Goal: Information Seeking & Learning: Learn about a topic

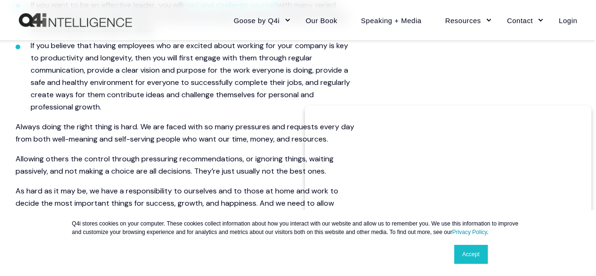
scroll to position [891, 0]
click at [107, 191] on p "As hard as it may be, we have a responsibility to ourselves and to those at hom…" at bounding box center [185, 202] width 339 height 37
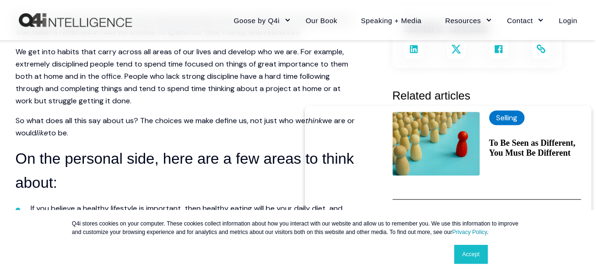
scroll to position [250, 0]
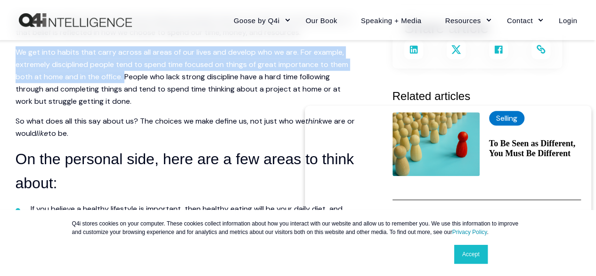
drag, startPoint x: 15, startPoint y: 49, endPoint x: 124, endPoint y: 74, distance: 112.1
click at [124, 74] on p "We get into habits that carry across all areas of our lives and develop who we …" at bounding box center [185, 76] width 339 height 61
copy p "We get into habits that carry across all areas of our lives and develop who we …"
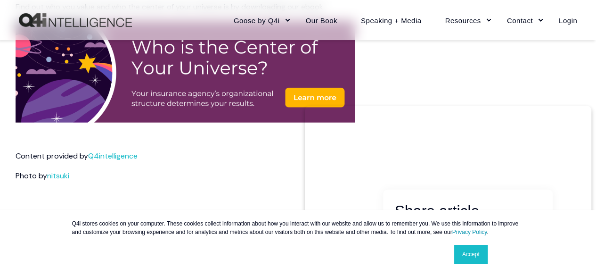
scroll to position [1117, 0]
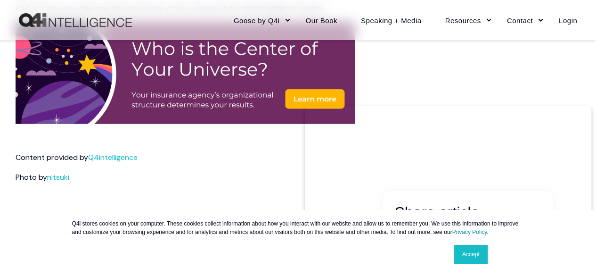
click at [585, 228] on div "Q4i stores cookies on your computer. These cookies collect information about ho…" at bounding box center [298, 243] width 596 height 66
click at [591, 222] on div "Q4i stores cookies on your computer. These cookies collect information about ho…" at bounding box center [298, 243] width 596 height 66
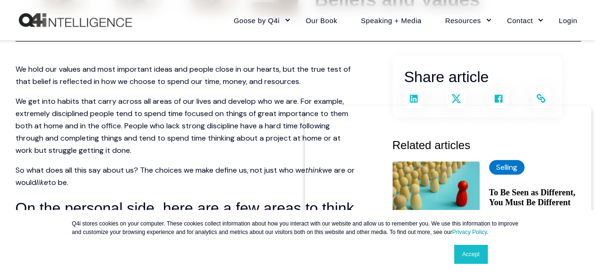
scroll to position [0, 0]
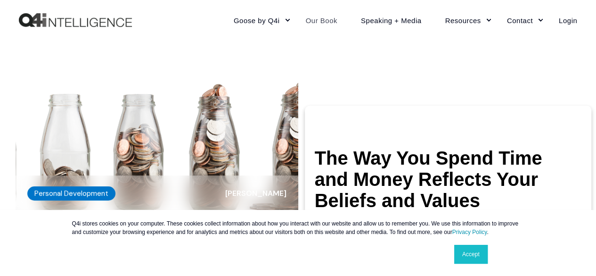
click at [320, 15] on link "Our Book" at bounding box center [321, 20] width 55 height 41
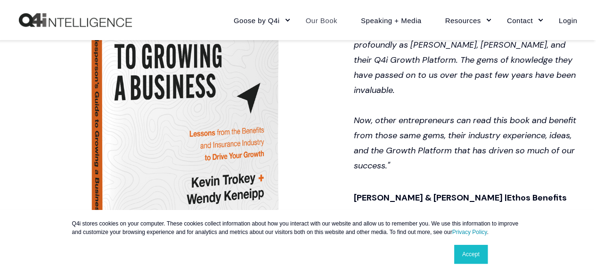
scroll to position [570, 0]
